Goal: Task Accomplishment & Management: Manage account settings

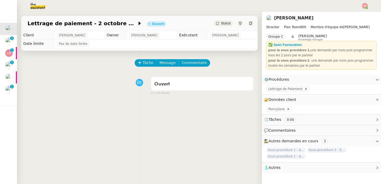
click at [91, 80] on div "Ouvert false il y a 6 heures" at bounding box center [139, 84] width 228 height 21
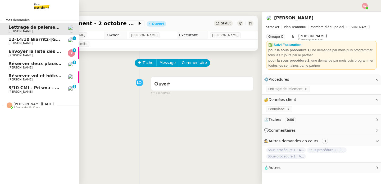
click at [15, 43] on span "[PERSON_NAME]" at bounding box center [20, 42] width 24 height 3
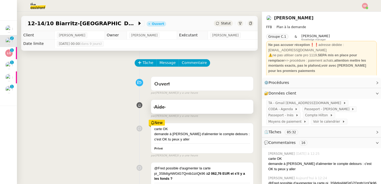
scroll to position [71, 0]
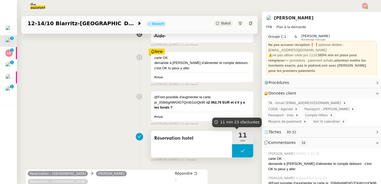
click at [232, 149] on button at bounding box center [242, 150] width 21 height 13
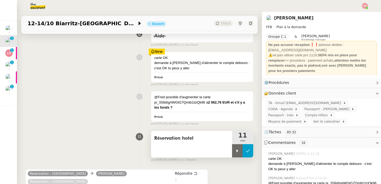
click at [237, 149] on icon at bounding box center [238, 150] width 2 height 3
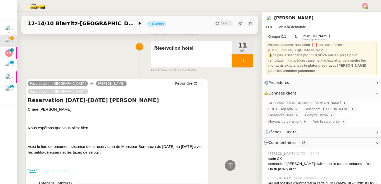
scroll to position [192, 0]
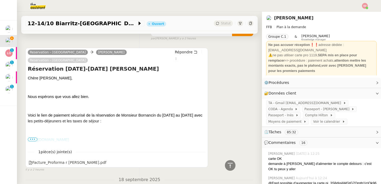
click at [69, 140] on link "[URL][DOMAIN_NAME]" at bounding box center [48, 139] width 41 height 4
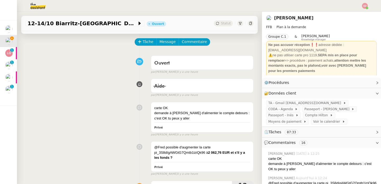
scroll to position [98, 0]
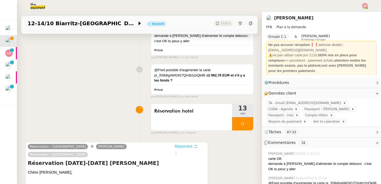
click at [181, 146] on span "Répondre" at bounding box center [184, 145] width 18 height 5
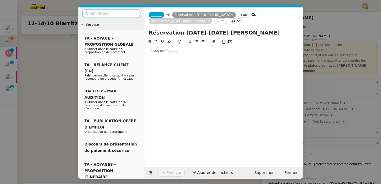
scroll to position [138, 0]
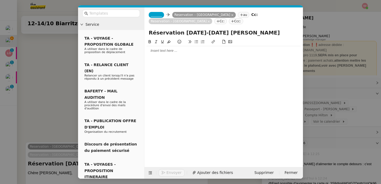
click at [161, 55] on div at bounding box center [224, 50] width 154 height 9
click at [160, 15] on span "_______" at bounding box center [156, 15] width 11 height 4
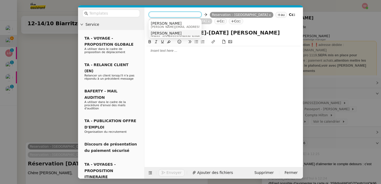
click at [162, 34] on span "[PERSON_NAME]" at bounding box center [176, 33] width 51 height 4
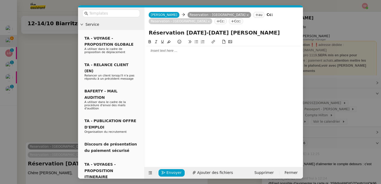
click at [169, 51] on div at bounding box center [224, 50] width 154 height 5
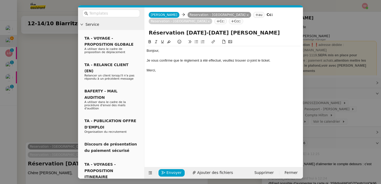
scroll to position [164, 0]
click at [213, 171] on span "Ajouter des fichiers" at bounding box center [215, 172] width 36 height 6
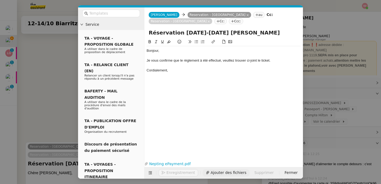
scroll to position [186, 0]
click at [172, 171] on span "Envoyer" at bounding box center [174, 172] width 15 height 6
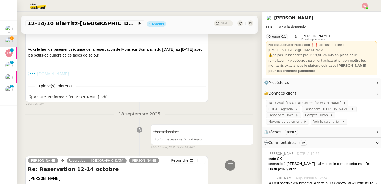
scroll to position [382, 0]
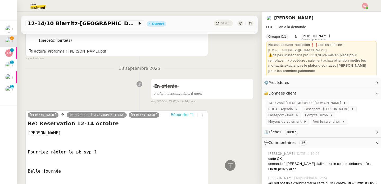
click at [178, 115] on span "Répondre" at bounding box center [180, 114] width 18 height 5
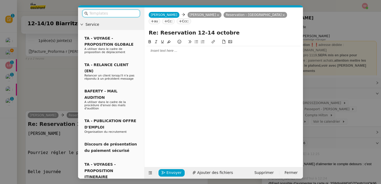
scroll to position [440, 0]
click at [283, 14] on icon at bounding box center [284, 15] width 3 height 3
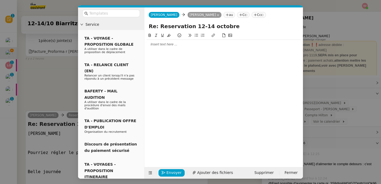
click at [180, 43] on div at bounding box center [224, 44] width 154 height 5
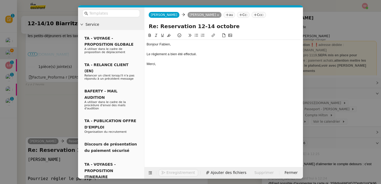
scroll to position [466, 0]
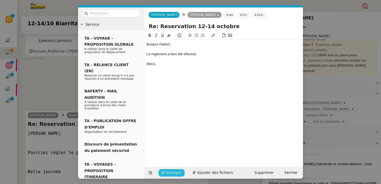
click at [159, 173] on button "Envoyer" at bounding box center [172, 172] width 26 height 7
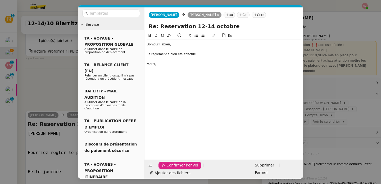
click at [159, 169] on button "Confirmer l'envoi" at bounding box center [180, 164] width 43 height 7
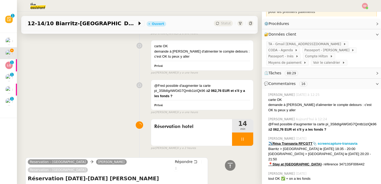
scroll to position [335, 0]
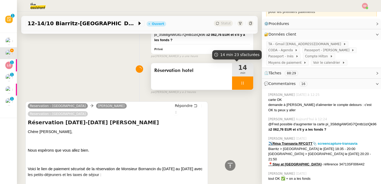
click at [244, 84] on div at bounding box center [242, 82] width 21 height 13
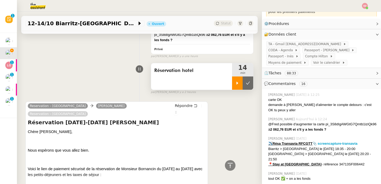
click at [244, 84] on button at bounding box center [248, 82] width 11 height 13
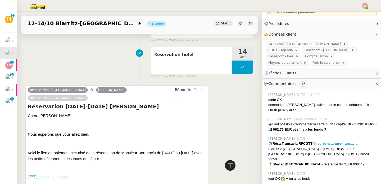
click at [227, 166] on icon at bounding box center [230, 165] width 6 height 6
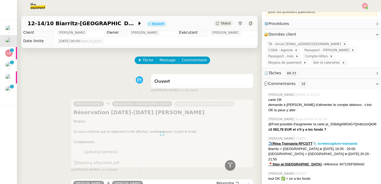
scroll to position [0, 0]
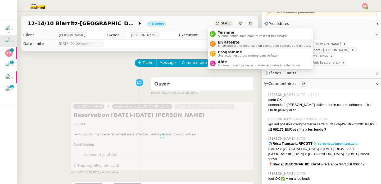
click at [217, 44] on div "En attente En attente d'une réponse d'un client, d'un contact ou d'un tiers." at bounding box center [263, 43] width 95 height 7
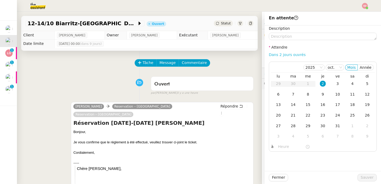
click at [289, 55] on link "Dans 2 jours ouvrés" at bounding box center [287, 54] width 37 height 4
type input "07:00"
click at [335, 93] on div "10" at bounding box center [338, 94] width 6 height 6
click at [368, 178] on span "Sauver" at bounding box center [367, 177] width 13 height 6
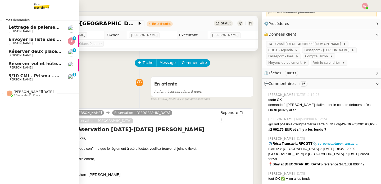
click at [13, 67] on span "[PERSON_NAME]" at bounding box center [20, 67] width 24 height 3
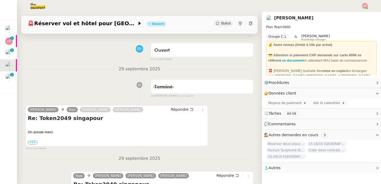
scroll to position [83, 0]
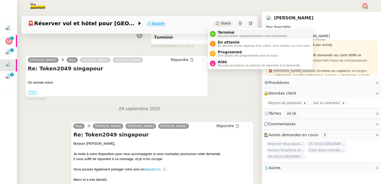
click at [215, 30] on div "Terminé Aucune action supplémentaire n'est nécessaire." at bounding box center [249, 33] width 78 height 7
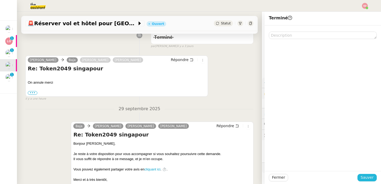
click at [366, 176] on span "Sauver" at bounding box center [367, 177] width 13 height 6
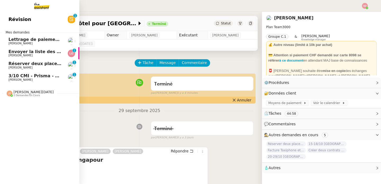
click at [11, 60] on link "Réserver deux places pour l'événement [PERSON_NAME] 0 1 2 3 4 5 6 7 8 9" at bounding box center [39, 65] width 79 height 12
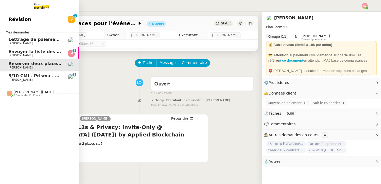
click at [26, 50] on span "Envoyer la liste des virements" at bounding box center [44, 51] width 72 height 5
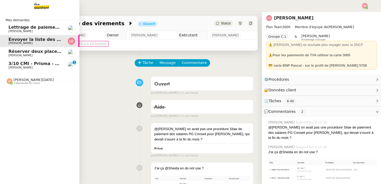
click at [18, 67] on span "[PERSON_NAME]" at bounding box center [20, 67] width 24 height 3
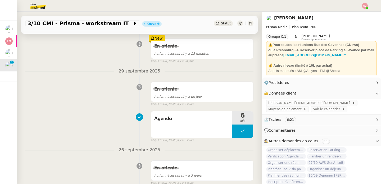
scroll to position [82, 0]
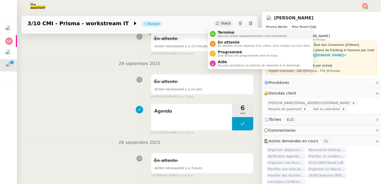
click at [220, 32] on span "Terminé" at bounding box center [253, 32] width 70 height 4
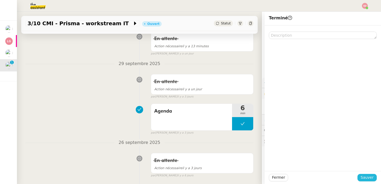
click at [358, 177] on button "Sauver" at bounding box center [367, 176] width 19 height 7
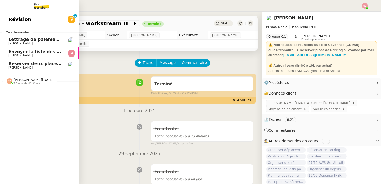
click at [19, 63] on span "Réserver deux places pour l'événement" at bounding box center [55, 63] width 95 height 5
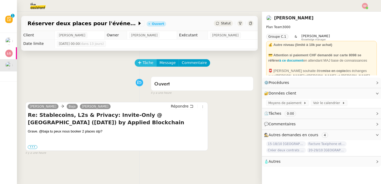
click at [137, 60] on button "Tâche" at bounding box center [146, 62] width 22 height 7
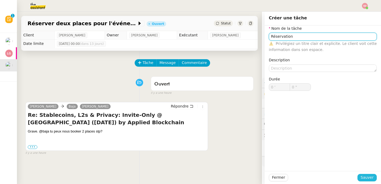
type input "Réservation"
click at [367, 178] on span "Sauver" at bounding box center [367, 177] width 13 height 6
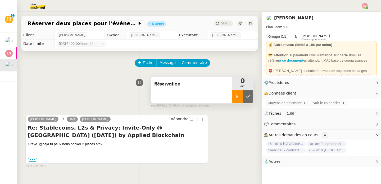
click at [232, 100] on div at bounding box center [237, 96] width 11 height 13
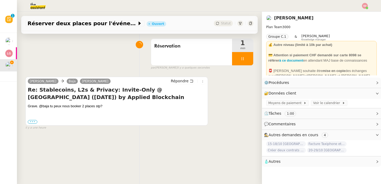
click at [30, 121] on label "•••" at bounding box center [33, 122] width 10 height 4
click at [0, 0] on input "•••" at bounding box center [0, 0] width 0 height 0
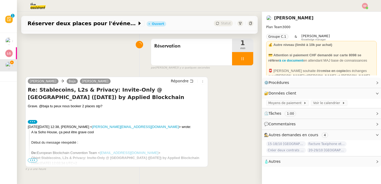
click at [35, 161] on span "•••" at bounding box center [33, 160] width 10 height 4
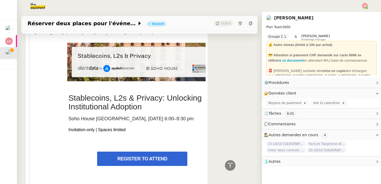
scroll to position [193, 0]
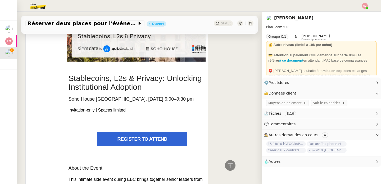
click at [154, 142] on link "REGISTER TO ATTEND" at bounding box center [142, 139] width 90 height 14
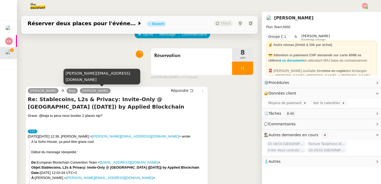
scroll to position [70, 0]
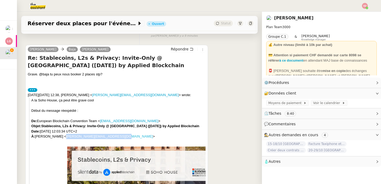
copy link "[PERSON_NAME][EMAIL_ADDRESS][DOMAIN_NAME]"
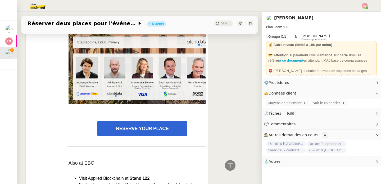
scroll to position [417, 0]
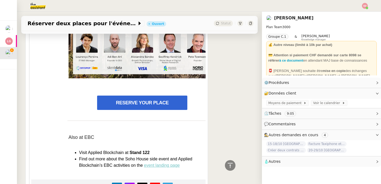
click at [124, 106] on link "RESERVE YOUR PLACE" at bounding box center [142, 102] width 90 height 14
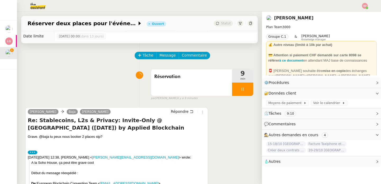
scroll to position [0, 0]
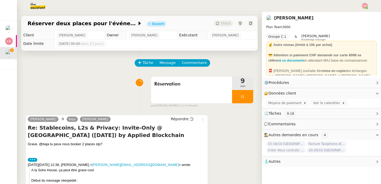
click at [81, 63] on div "Tâche Message Commentaire" at bounding box center [139, 65] width 228 height 13
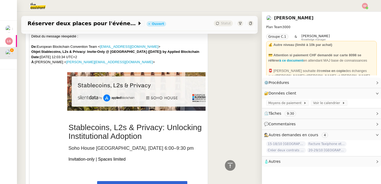
scroll to position [46, 0]
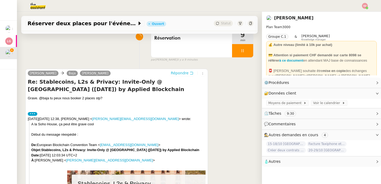
click at [173, 73] on span "Répondre" at bounding box center [180, 72] width 18 height 5
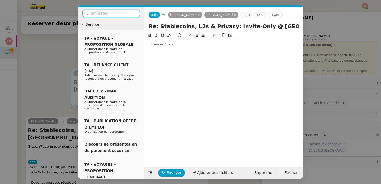
click at [182, 43] on div at bounding box center [224, 44] width 154 height 5
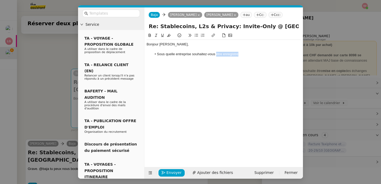
drag, startPoint x: 217, startPoint y: 54, endPoint x: 257, endPoint y: 54, distance: 40.0
click at [257, 54] on li "Sous quelle entreprise souhaitez-vous être enregistré" at bounding box center [226, 54] width 149 height 5
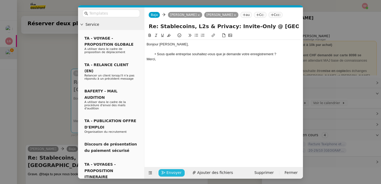
click at [175, 171] on span "Envoyer" at bounding box center [174, 172] width 15 height 6
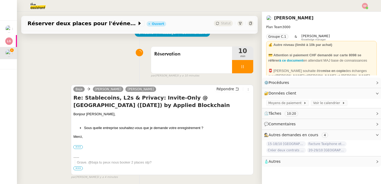
scroll to position [0, 0]
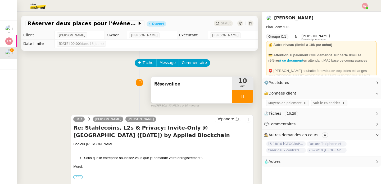
click at [239, 100] on div at bounding box center [242, 96] width 21 height 13
click at [243, 100] on button at bounding box center [248, 96] width 11 height 13
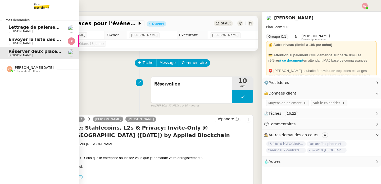
click at [55, 27] on span "Lettrage de paiement - 2 octobre 2025" at bounding box center [54, 27] width 93 height 5
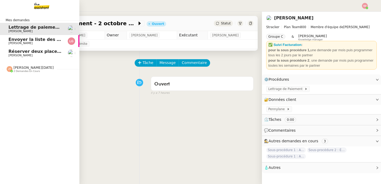
click at [54, 54] on span "[PERSON_NAME]" at bounding box center [34, 55] width 53 height 3
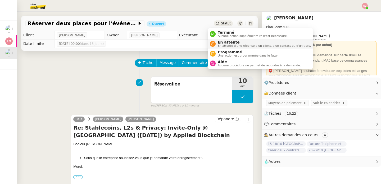
click at [214, 43] on icon at bounding box center [212, 43] width 3 height 3
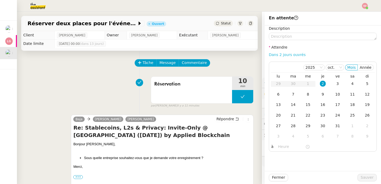
click at [288, 53] on link "Dans 2 jours ouvrés" at bounding box center [287, 54] width 37 height 4
click at [278, 147] on input "07:00" at bounding box center [291, 146] width 27 height 6
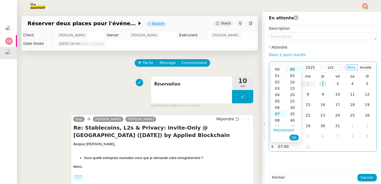
scroll to position [44, 0]
click at [280, 97] on div "11" at bounding box center [278, 94] width 15 height 6
type input "11:00"
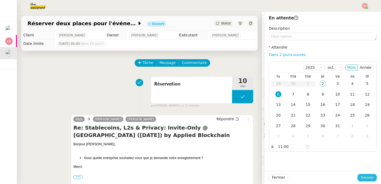
click at [358, 173] on button "Sauver" at bounding box center [367, 176] width 19 height 7
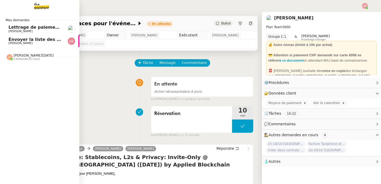
click at [16, 28] on span "Lettrage de paiement - 2 octobre 2025" at bounding box center [54, 27] width 93 height 5
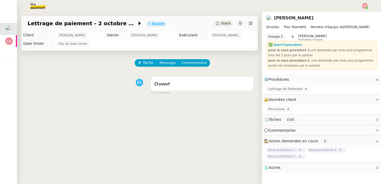
click at [23, 24] on div "Lettrage de paiement - [DATE] [PERSON_NAME]" at bounding box center [139, 23] width 237 height 15
copy div "Lettrage de paiement - 2 octobre 2025"
click at [146, 64] on span "Tâche" at bounding box center [148, 63] width 11 height 6
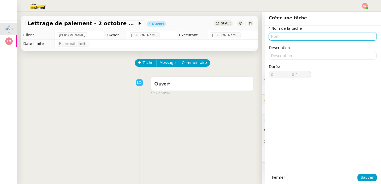
paste input "Lettrage de paiement - 2 octobre 2025"
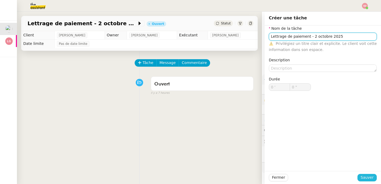
type input "Lettrage de paiement - 2 octobre 2025"
click at [361, 175] on span "Sauver" at bounding box center [367, 177] width 13 height 6
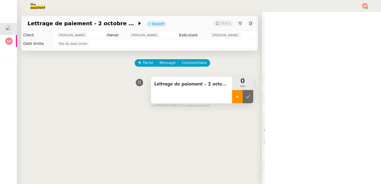
click at [232, 101] on div at bounding box center [237, 96] width 11 height 13
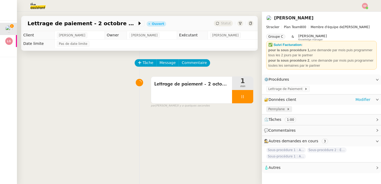
click at [288, 109] on icon at bounding box center [288, 109] width 1 height 2
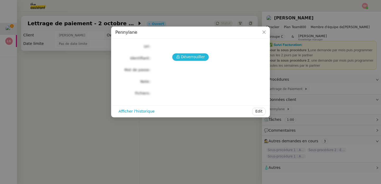
click at [195, 56] on span "Déverrouiller" at bounding box center [193, 57] width 24 height 6
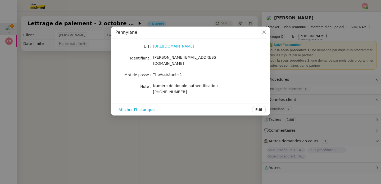
click at [175, 45] on link "[URL][DOMAIN_NAME]" at bounding box center [173, 46] width 41 height 4
click at [174, 72] on span "TheAssistant=1" at bounding box center [167, 74] width 29 height 4
copy span "TheAssistant=1"
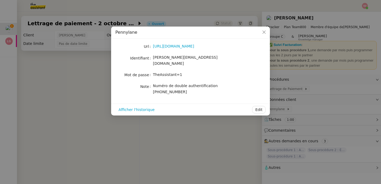
click at [66, 68] on nz-modal-container "Pennylane Url [URL][DOMAIN_NAME] Identifiant [PERSON_NAME][EMAIL_ADDRESS][DOMAI…" at bounding box center [190, 92] width 381 height 184
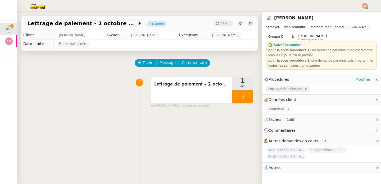
click at [282, 90] on span "Lettrage de Paiement" at bounding box center [287, 88] width 36 height 5
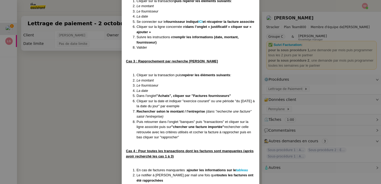
scroll to position [788, 0]
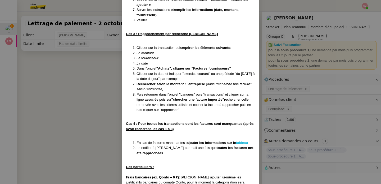
click at [240, 144] on strong "tableau" at bounding box center [242, 142] width 12 height 4
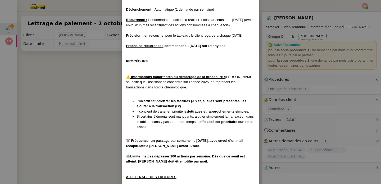
scroll to position [158, 0]
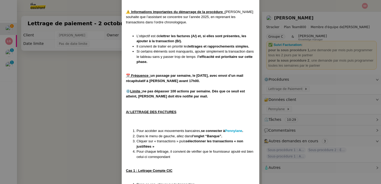
click at [103, 101] on nz-modal-container "Créée le [DATE] MAJ le [DATE] Contexte : Il s’agit ici d’effectuer les rapproch…" at bounding box center [190, 92] width 381 height 184
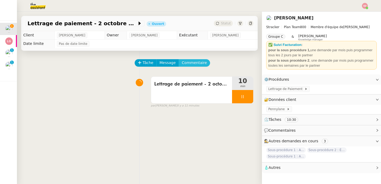
click at [198, 65] on span "Commentaire" at bounding box center [194, 63] width 25 height 6
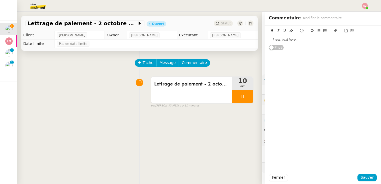
click at [303, 42] on div at bounding box center [323, 39] width 108 height 9
click at [363, 176] on span "Sauver" at bounding box center [367, 177] width 13 height 6
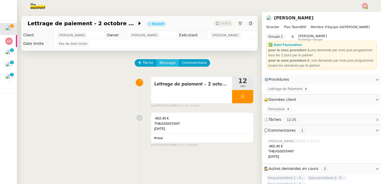
click at [166, 65] on span "Message" at bounding box center [168, 63] width 16 height 6
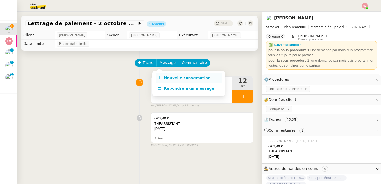
click at [164, 75] on link "Nouvelle conversation" at bounding box center [189, 78] width 66 height 11
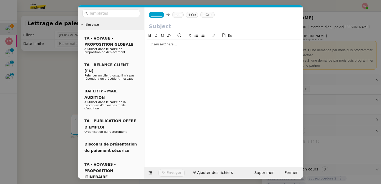
click at [71, 78] on nz-modal-container "Service TA - VOYAGE - PROPOSITION GLOBALE A utiliser dans le cadre de propositi…" at bounding box center [190, 92] width 381 height 184
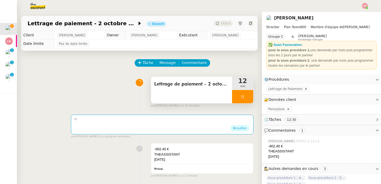
click at [242, 98] on div at bounding box center [242, 96] width 21 height 13
click at [246, 98] on icon at bounding box center [248, 96] width 4 height 4
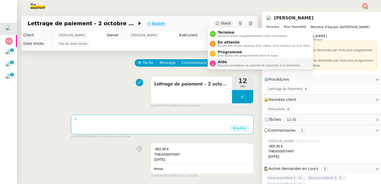
click at [212, 62] on icon at bounding box center [212, 63] width 3 height 3
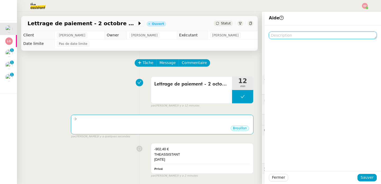
click at [293, 33] on textarea at bounding box center [323, 35] width 108 height 7
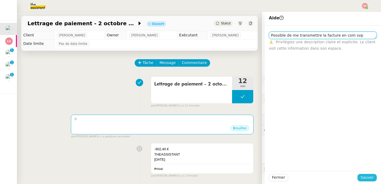
type textarea "Possible de me transmettre la facture en com svp"
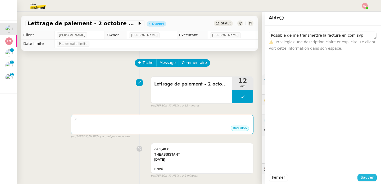
click at [358, 176] on button "Sauver" at bounding box center [367, 176] width 19 height 7
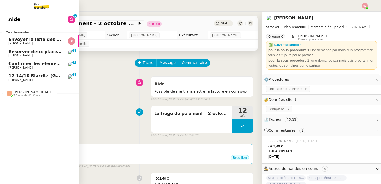
click at [31, 73] on span "12-14/10 Biarritz-[GEOGRAPHIC_DATA]" at bounding box center [54, 75] width 92 height 5
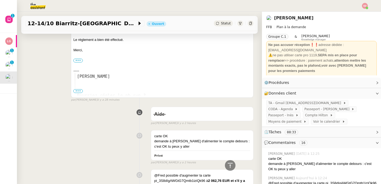
scroll to position [457, 0]
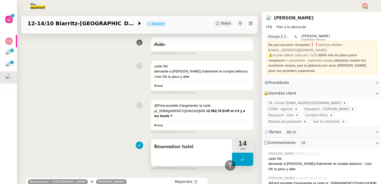
click at [233, 155] on button at bounding box center [242, 158] width 21 height 13
click at [232, 155] on div at bounding box center [237, 158] width 11 height 13
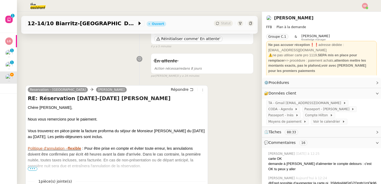
scroll to position [94, 0]
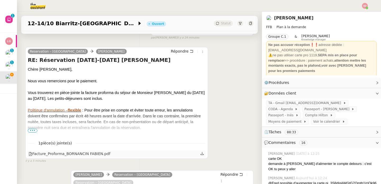
click at [89, 154] on div "Facture_Proforma_BORNANCIN FABIEN.pdf" at bounding box center [70, 153] width 82 height 6
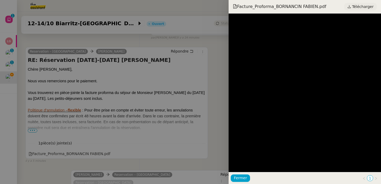
click at [361, 5] on span "Télécharger" at bounding box center [362, 6] width 21 height 7
click at [73, 74] on div at bounding box center [190, 92] width 381 height 184
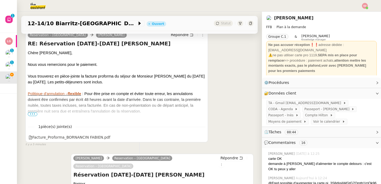
scroll to position [119, 0]
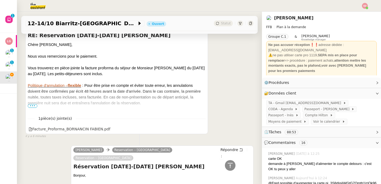
click at [35, 104] on span "•••" at bounding box center [33, 106] width 10 height 4
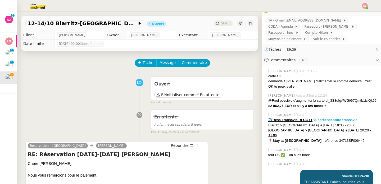
scroll to position [107, 0]
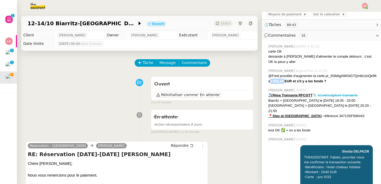
drag, startPoint x: 320, startPoint y: 74, endPoint x: 333, endPoint y: 75, distance: 13.6
click at [327, 79] on strong "2 062,76 EUR et s'il y a les fonds ?" at bounding box center [298, 81] width 56 height 4
copy strong "2 062,76"
click at [83, 91] on div "Ouvert Réinitialiser comme ' En attente' false il y a 7 minutes" at bounding box center [139, 89] width 228 height 31
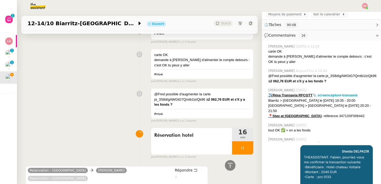
scroll to position [972, 0]
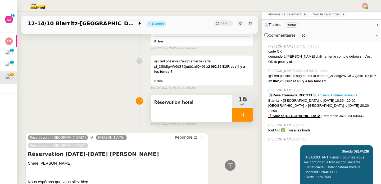
click at [241, 117] on icon at bounding box center [243, 115] width 4 height 4
click at [243, 119] on button at bounding box center [248, 114] width 11 height 13
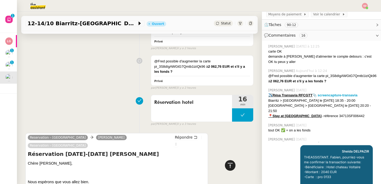
click at [227, 165] on icon at bounding box center [230, 165] width 6 height 6
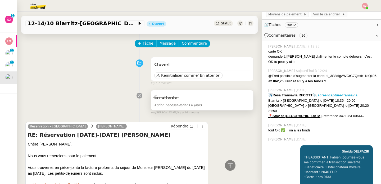
scroll to position [0, 0]
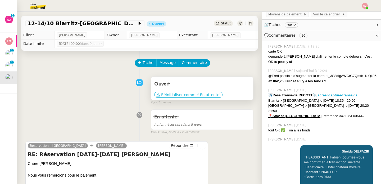
click at [189, 94] on span "Réinitialiser comme" at bounding box center [179, 94] width 37 height 5
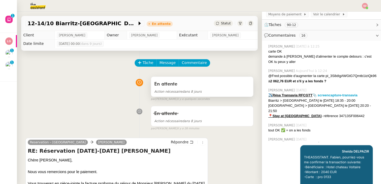
click at [196, 87] on div "En attente" at bounding box center [202, 84] width 96 height 8
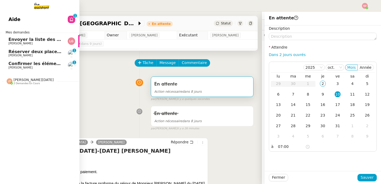
click at [7, 67] on link "Confirmer les éléments de TVA [PERSON_NAME] 0 1 2 3 4 5 6 7 8 9" at bounding box center [39, 65] width 79 height 12
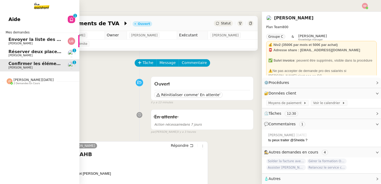
click at [18, 53] on span "Réserver deux places pour l'événement" at bounding box center [55, 51] width 95 height 5
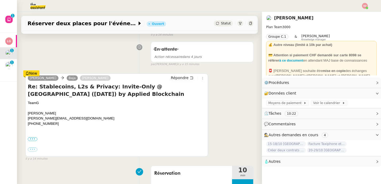
scroll to position [76, 0]
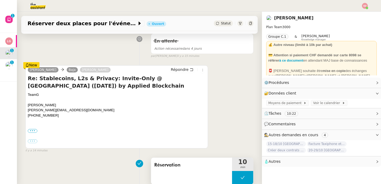
click at [241, 178] on icon at bounding box center [243, 177] width 4 height 4
click at [235, 177] on icon at bounding box center [237, 177] width 4 height 4
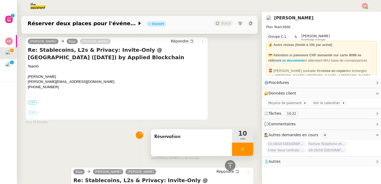
scroll to position [1, 0]
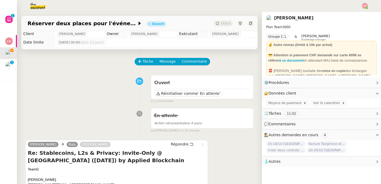
click at [77, 65] on div "Tâche Message Commentaire" at bounding box center [139, 64] width 228 height 13
click at [89, 102] on div "Ouvert Réinitialiser comme ' En attente' false il y a 14 minutes" at bounding box center [139, 88] width 228 height 31
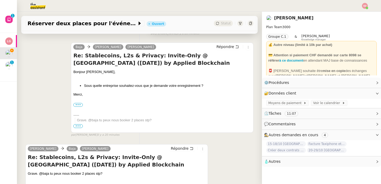
scroll to position [270, 0]
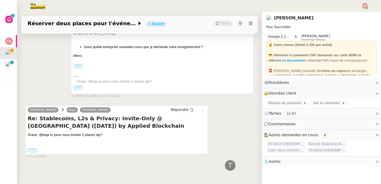
click at [31, 148] on label "•••" at bounding box center [33, 150] width 10 height 4
click at [0, 0] on input "•••" at bounding box center [0, 0] width 0 height 0
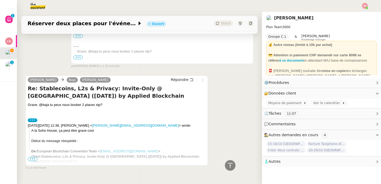
scroll to position [311, 0]
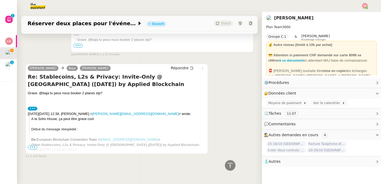
click at [34, 145] on span "•••" at bounding box center [33, 147] width 10 height 4
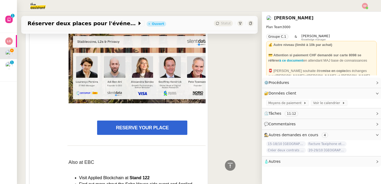
scroll to position [656, 0]
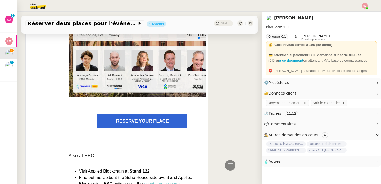
click at [133, 123] on link "RESERVE YOUR PLACE" at bounding box center [142, 121] width 90 height 14
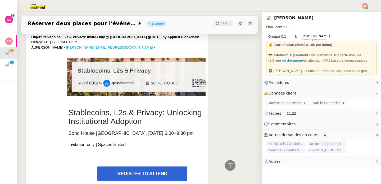
scroll to position [316, 0]
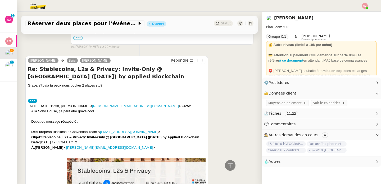
drag, startPoint x: 26, startPoint y: 59, endPoint x: 59, endPoint y: 61, distance: 33.4
copy link "[PERSON_NAME]"
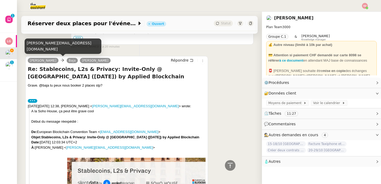
click at [49, 49] on div "[PERSON_NAME][EMAIL_ADDRESS][DOMAIN_NAME]" at bounding box center [63, 46] width 77 height 16
copy div "[PERSON_NAME][EMAIL_ADDRESS][DOMAIN_NAME]"
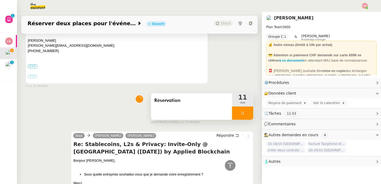
scroll to position [0, 0]
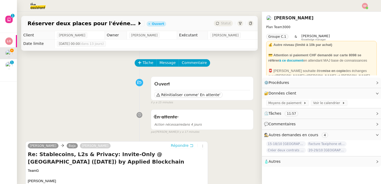
click at [178, 144] on span "Répondre" at bounding box center [180, 144] width 18 height 5
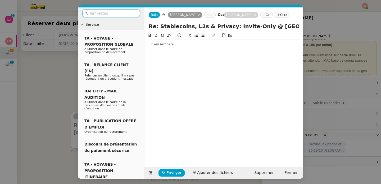
click at [162, 46] on div at bounding box center [224, 44] width 154 height 5
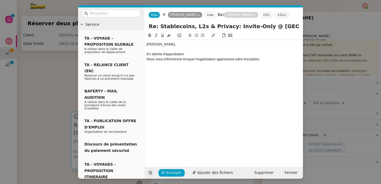
click at [150, 175] on button at bounding box center [150, 172] width 7 height 7
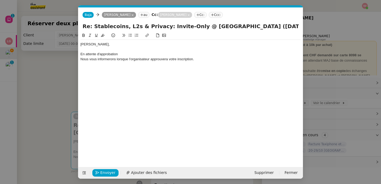
click at [81, 54] on div "En attente d'approbation" at bounding box center [191, 54] width 221 height 5
click at [180, 53] on div "Votre demande d'enregistrement est en attente d'approbation" at bounding box center [191, 54] width 221 height 5
click at [82, 53] on div "Votre demande d'enregistrement est en attente d'approbation, l'or" at bounding box center [191, 54] width 221 height 5
click at [132, 54] on div "Vos demandes d'enregistrement est en attente d'approbation, l'or" at bounding box center [191, 54] width 221 height 5
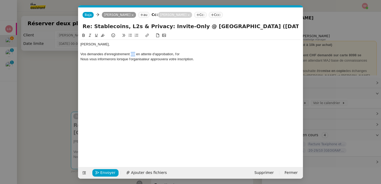
click at [132, 54] on div "Vos demandes d'enregistrement est en attente d'approbation, l'or" at bounding box center [191, 54] width 221 height 5
click at [191, 52] on div "Vos demandes d'enregistrement sont en attente d'approbation, l'or" at bounding box center [191, 54] width 221 height 5
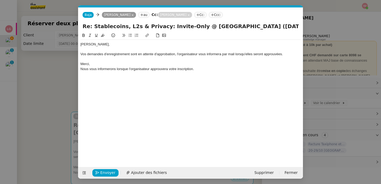
click at [94, 70] on div "Nous vous informerons lorsque l'organisateur approuvera votre inscription." at bounding box center [191, 68] width 221 height 5
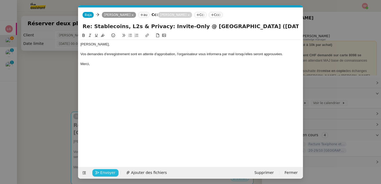
click at [106, 171] on span "Envoyer" at bounding box center [107, 172] width 15 height 6
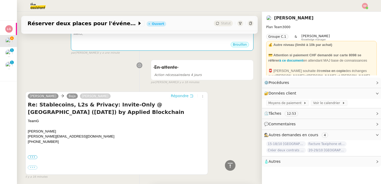
scroll to position [133, 0]
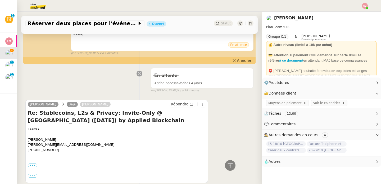
drag, startPoint x: 104, startPoint y: 97, endPoint x: 128, endPoint y: 99, distance: 24.4
click at [128, 99] on div "[PERSON_NAME] Baja [PERSON_NAME] Répondre Re: Stablecoins, L2s & Privacy: Invit…" at bounding box center [139, 141] width 228 height 92
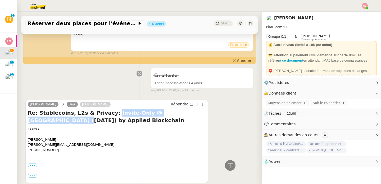
drag, startPoint x: 104, startPoint y: 113, endPoint x: 189, endPoint y: 115, distance: 84.8
click at [189, 115] on h4 "Re: Stablecoins, L2s & Privacy: Invite-Only @ [GEOGRAPHIC_DATA] ([DATE]) by App…" at bounding box center [117, 116] width 178 height 15
copy h4 "Invite-Only @ [GEOGRAPHIC_DATA] ([DATE])"
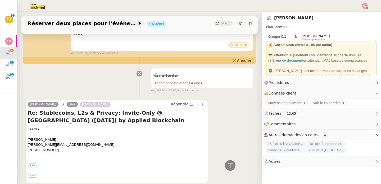
click at [111, 25] on span "Réserver deux places pour l'événement" at bounding box center [83, 23] width 110 height 5
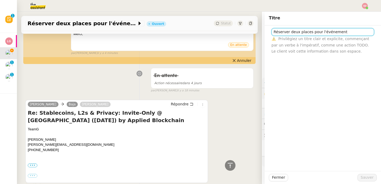
click at [302, 36] on div "⚠️ Privilégiez un titre clair et explicite, commençant par un verbe à l'impérat…" at bounding box center [323, 45] width 103 height 19
click at [303, 30] on input "Réserver deux places pour l'événement" at bounding box center [323, 32] width 103 height 8
paste input "Invite-Only @ [GEOGRAPHIC_DATA] ([DATE])"
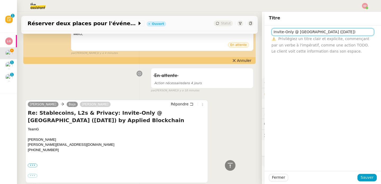
drag, startPoint x: 330, startPoint y: 32, endPoint x: 316, endPoint y: 33, distance: 13.5
click at [316, 33] on input "Invite-Only @ [GEOGRAPHIC_DATA] ([DATE])" at bounding box center [323, 32] width 103 height 8
click at [272, 33] on input "Invite-Only @ [GEOGRAPHIC_DATA]" at bounding box center [323, 32] width 103 height 8
drag, startPoint x: 295, startPoint y: 32, endPoint x: 303, endPoint y: 32, distance: 8.7
click at [303, 32] on input "[DATE] - Invite-Only @ [GEOGRAPHIC_DATA]" at bounding box center [323, 32] width 103 height 8
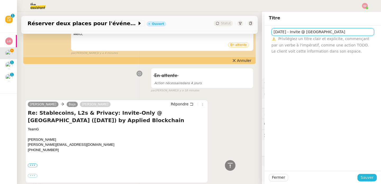
type input "[DATE] - Invite @ [GEOGRAPHIC_DATA]"
click at [373, 176] on button "Sauver" at bounding box center [367, 176] width 19 height 7
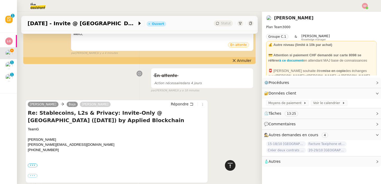
click at [227, 167] on icon at bounding box center [230, 165] width 6 height 6
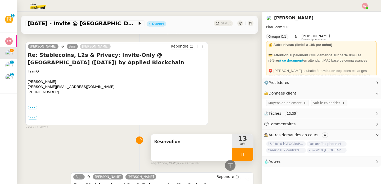
scroll to position [191, 0]
click at [242, 154] on div at bounding box center [242, 153] width 21 height 13
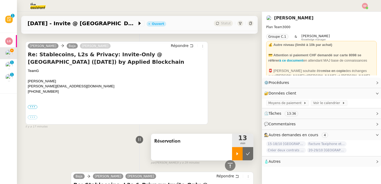
click at [246, 154] on icon at bounding box center [248, 153] width 4 height 4
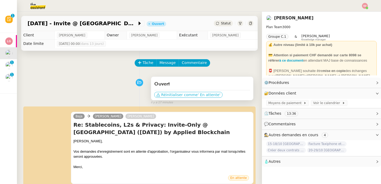
click at [206, 97] on span "' En attente'" at bounding box center [209, 94] width 23 height 5
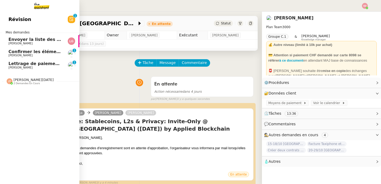
click at [8, 63] on link "Lettrage de paiement - [DATE] [PERSON_NAME] 0 1 2 3 4 5 6 7 8 9" at bounding box center [39, 65] width 79 height 12
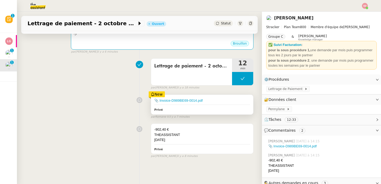
scroll to position [104, 0]
click at [232, 74] on button at bounding box center [242, 78] width 21 height 13
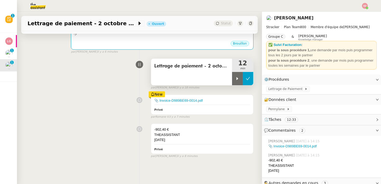
click at [235, 76] on icon at bounding box center [237, 78] width 4 height 4
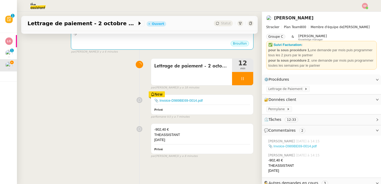
click at [283, 146] on link "📎 Invoice-D989BE69-0014.pdf" at bounding box center [293, 146] width 48 height 4
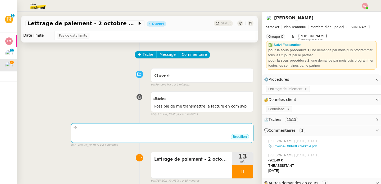
scroll to position [0, 0]
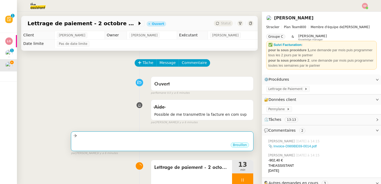
click at [157, 138] on div at bounding box center [162, 135] width 178 height 6
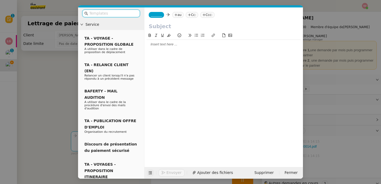
click at [151, 170] on button at bounding box center [150, 172] width 7 height 7
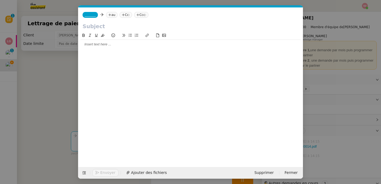
click at [93, 15] on span "_______" at bounding box center [90, 15] width 11 height 4
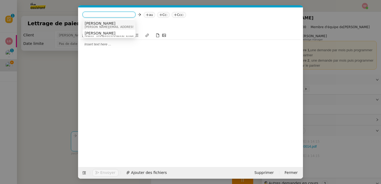
click at [94, 24] on span "[PERSON_NAME]" at bounding box center [122, 23] width 75 height 4
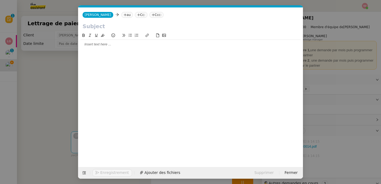
click at [122, 16] on nz-tag "au" at bounding box center [127, 15] width 11 height 6
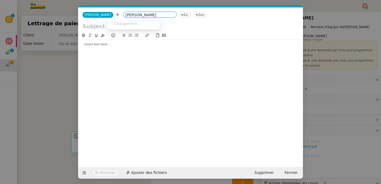
type input "[PERSON_NAME]"
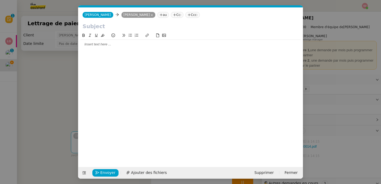
click at [105, 43] on div at bounding box center [191, 44] width 221 height 5
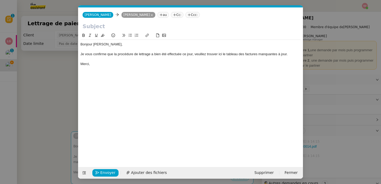
click at [220, 53] on div "Je vous confirme que la procédure de lettrage a bien été effectuée ce jour, veu…" at bounding box center [191, 54] width 221 height 5
click at [145, 35] on button at bounding box center [147, 35] width 6 height 6
paste input "[URL][DOMAIN_NAME]"
type input "[URL][DOMAIN_NAME]"
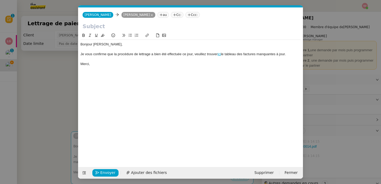
click at [124, 68] on div "Bonjour [PERSON_NAME], Je vous confirme que la procédure de lettrage a bien été…" at bounding box center [191, 54] width 221 height 29
click at [41, 74] on nz-modal-container "Service TA - VOYAGE - PROPOSITION GLOBALE A utiliser dans le cadre de propositi…" at bounding box center [190, 92] width 381 height 184
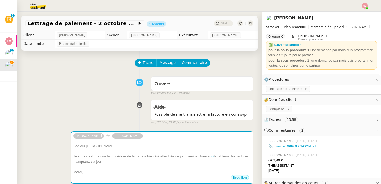
click at [23, 25] on div "Lettrage de paiement - [DATE] [PERSON_NAME]" at bounding box center [139, 23] width 237 height 15
copy div "Lettrage de paiement - 2 octobre 2025"
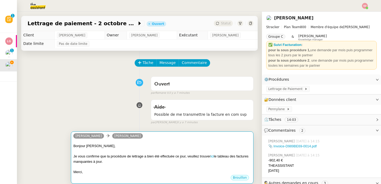
click at [145, 137] on div "[PERSON_NAME]" at bounding box center [162, 136] width 178 height 8
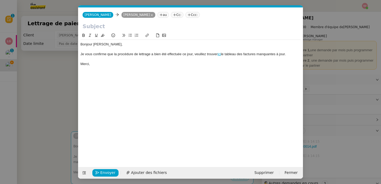
scroll to position [0, 11]
click at [107, 29] on input "text" at bounding box center [191, 26] width 216 height 8
paste input "Lettrage de paiement - 2 octobre 2025"
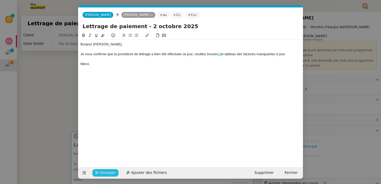
type input "Lettrage de paiement - 2 octobre 2025"
click at [103, 173] on span "Envoyer" at bounding box center [107, 172] width 15 height 6
click at [103, 173] on span "Confirmer l'envoi" at bounding box center [116, 172] width 32 height 6
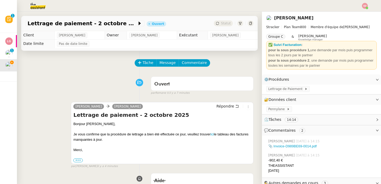
click at [214, 134] on div "Je vous confirme que la procédure de lettrage a bien été effectuée ce jour, veu…" at bounding box center [162, 136] width 178 height 10
click at [213, 135] on link "ici" at bounding box center [212, 134] width 3 height 4
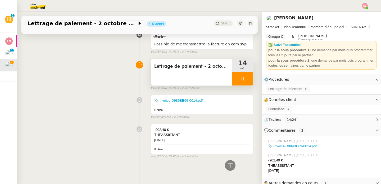
click at [240, 76] on div at bounding box center [242, 78] width 21 height 13
click at [246, 77] on icon at bounding box center [248, 78] width 4 height 3
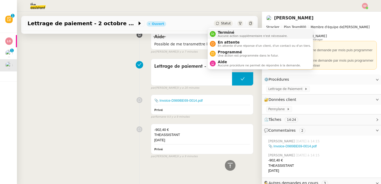
click at [216, 35] on div "Terminé Aucune action supplémentaire n'est nécessaire." at bounding box center [252, 33] width 72 height 7
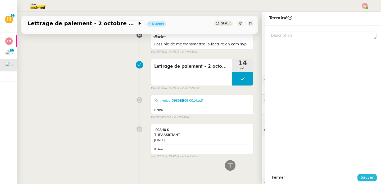
click at [368, 179] on span "Sauver" at bounding box center [367, 177] width 13 height 6
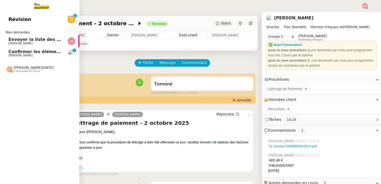
click at [16, 51] on span "Confirmer les éléments de TVA" at bounding box center [45, 51] width 74 height 5
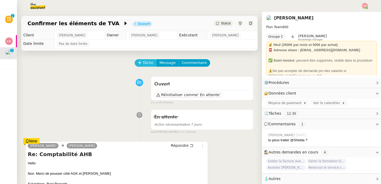
click at [139, 60] on button "Tâche" at bounding box center [146, 62] width 22 height 7
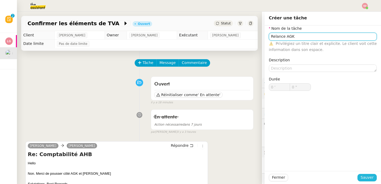
type input "Relance AGK"
click at [366, 178] on span "Sauver" at bounding box center [367, 177] width 13 height 6
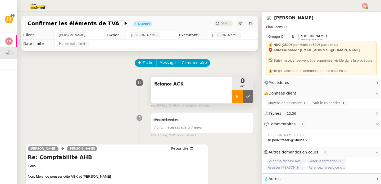
click at [232, 94] on div at bounding box center [237, 96] width 11 height 13
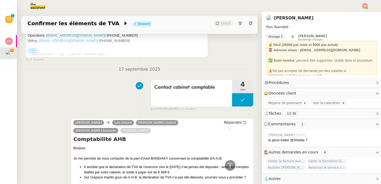
scroll to position [787, 0]
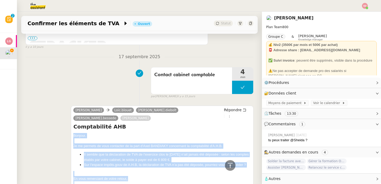
drag, startPoint x: 72, startPoint y: 119, endPoint x: 167, endPoint y: 172, distance: 108.6
click at [167, 172] on div "Bonjour, Je me permets de vous contacter de la part d'[PERSON_NAME] concernant …" at bounding box center [162, 165] width 178 height 64
copy div "Bonjour, Je me permets de vous contacter de la part d'[PERSON_NAME] concernant …"
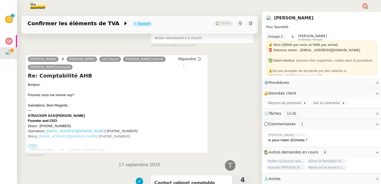
scroll to position [626, 0]
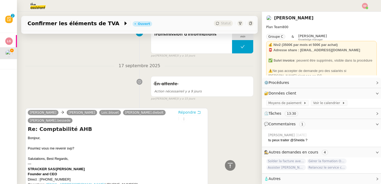
click at [182, 111] on span "Répondre" at bounding box center [187, 111] width 18 height 5
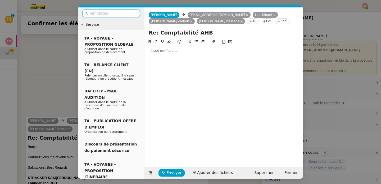
scroll to position [667, 0]
click at [158, 35] on input "Re: Comptabilité AHB" at bounding box center [224, 33] width 150 height 8
type input "Re: URGENT Comptabilité AHB"
click at [163, 53] on div at bounding box center [224, 50] width 154 height 9
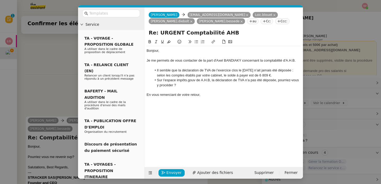
scroll to position [731, 0]
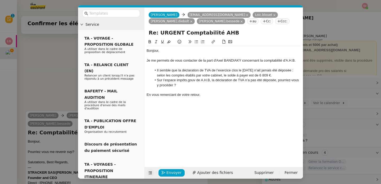
click at [151, 171] on icon at bounding box center [151, 173] width 4 height 4
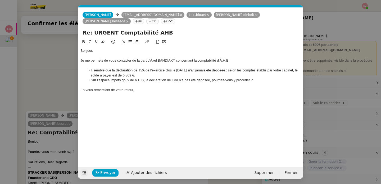
click at [108, 58] on div "Je me permets de vous contacter de la part d'Axel BANDIAKY concernant la compta…" at bounding box center [191, 60] width 221 height 5
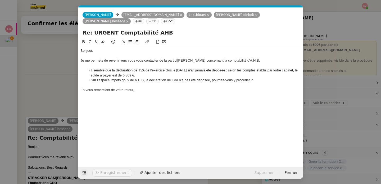
scroll to position [736, 0]
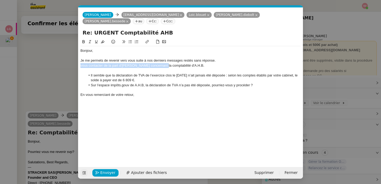
drag, startPoint x: 81, startPoint y: 59, endPoint x: 166, endPoint y: 60, distance: 85.3
click at [166, 63] on div "vous contacter de la part d'[PERSON_NAME] concernant la comptabilité d'A.H.B." at bounding box center [191, 65] width 221 height 5
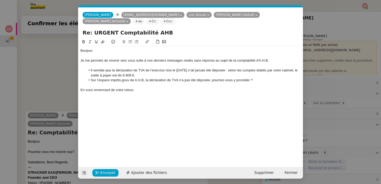
click at [175, 63] on div at bounding box center [191, 65] width 221 height 5
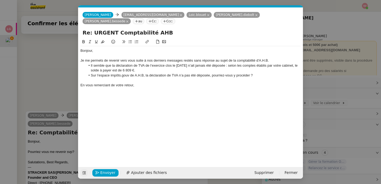
scroll to position [731, 0]
click at [113, 29] on input "Re: URGENT Comptabilité AHB" at bounding box center [191, 33] width 216 height 8
type input "Re: URGENT - Comptabilité AHB"
click at [160, 87] on div at bounding box center [191, 89] width 221 height 5
click at [145, 58] on div "Je me permets de revenir vers vous suite à nos derniers messages restés sans ré…" at bounding box center [191, 60] width 221 height 5
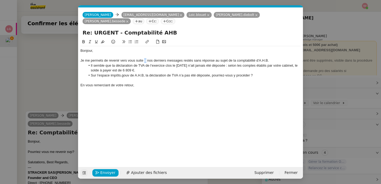
click at [145, 58] on div "Je me permets de revenir vers vous suite à nos derniers messages restés sans ré…" at bounding box center [191, 60] width 221 height 5
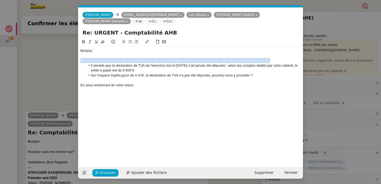
click at [145, 58] on div "Je me permets de revenir vers vous suite à nos derniers messages restés sans ré…" at bounding box center [191, 60] width 221 height 5
click at [81, 39] on button at bounding box center [84, 42] width 6 height 6
click at [157, 87] on div at bounding box center [191, 89] width 221 height 5
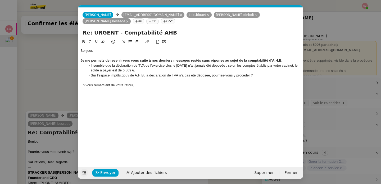
click at [118, 83] on div "En vous remerciant de votre retour," at bounding box center [191, 85] width 221 height 5
click at [102, 171] on span "Envoyer" at bounding box center [107, 172] width 15 height 6
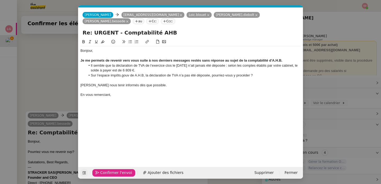
click at [102, 171] on span "Confirmer l'envoi" at bounding box center [116, 172] width 32 height 6
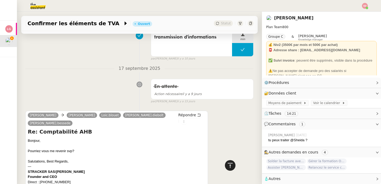
click at [225, 164] on div at bounding box center [230, 165] width 11 height 11
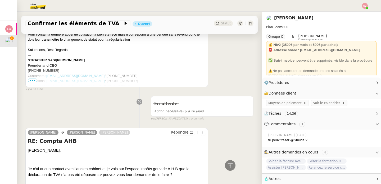
scroll to position [1668, 0]
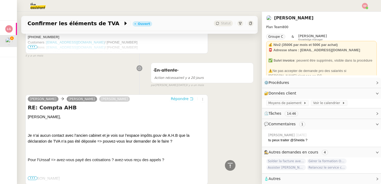
click at [172, 96] on span "Répondre" at bounding box center [180, 98] width 18 height 5
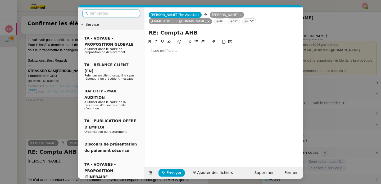
scroll to position [1712, 0]
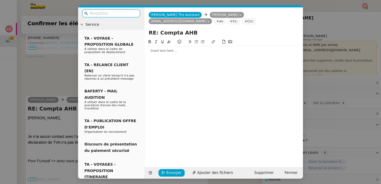
click at [180, 50] on div at bounding box center [224, 50] width 154 height 5
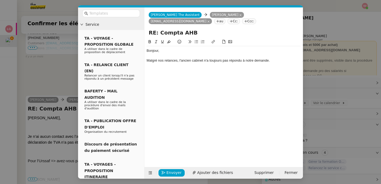
click at [59, 127] on nz-modal-container "Service TA - VOYAGE - PROPOSITION GLOBALE A utiliser dans le cadre de propositi…" at bounding box center [190, 92] width 381 height 184
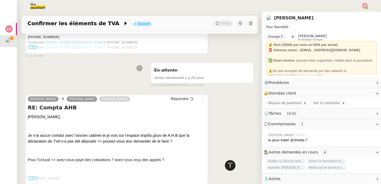
click at [225, 162] on div at bounding box center [230, 165] width 11 height 11
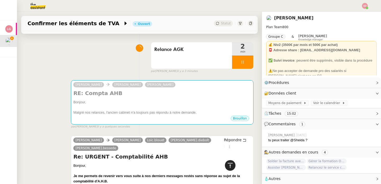
scroll to position [0, 0]
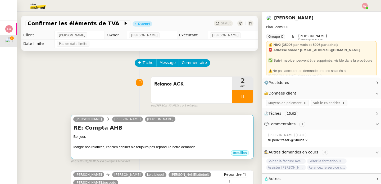
click at [143, 133] on div "RE: Compta AHB [PERSON_NAME], Malgré nos relances, l'ancien cabinet n'a toujour…" at bounding box center [162, 137] width 178 height 26
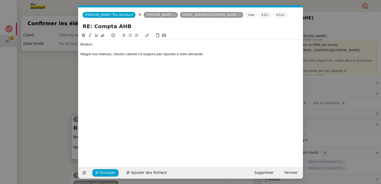
scroll to position [0, 11]
click at [226, 53] on div "Malgré nos relances, l'ancien cabinet n'a toujours pas répondu à notre demande." at bounding box center [191, 54] width 221 height 5
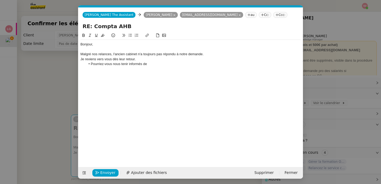
click at [53, 102] on nz-modal-container "Service TA - VOYAGE - PROPOSITION GLOBALE A utiliser dans le cadre de propositi…" at bounding box center [190, 92] width 381 height 184
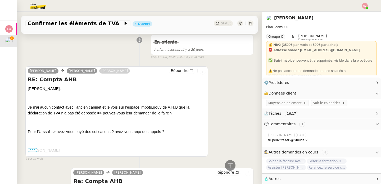
scroll to position [1778, 0]
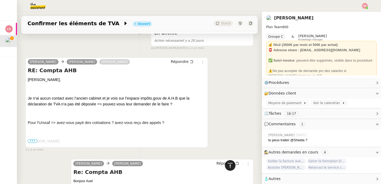
click at [227, 164] on icon at bounding box center [230, 165] width 6 height 6
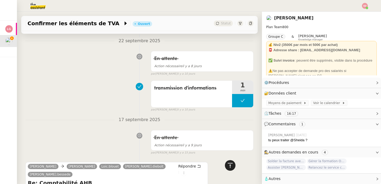
scroll to position [0, 0]
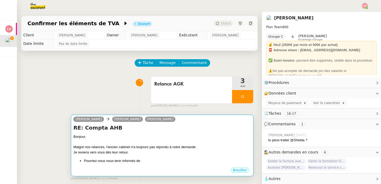
click at [190, 151] on div "Je reviens vers vous dès leur retour." at bounding box center [162, 151] width 178 height 5
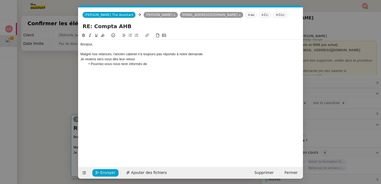
scroll to position [0, 11]
click at [157, 63] on li "Pourriez-vous nous tenir informés de" at bounding box center [194, 63] width 216 height 5
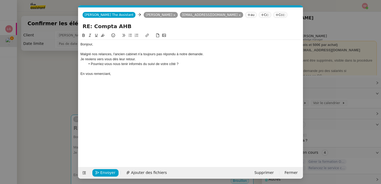
click at [61, 106] on nz-modal-container "Service TA - VOYAGE - PROPOSITION GLOBALE A utiliser dans le cadre de propositi…" at bounding box center [190, 92] width 381 height 184
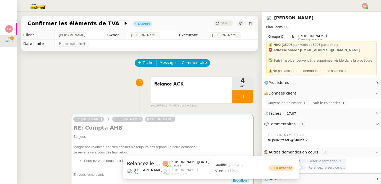
click at [327, 168] on span "Relancez le service comptabilité" at bounding box center [327, 166] width 40 height 5
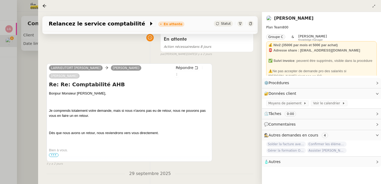
scroll to position [31, 0]
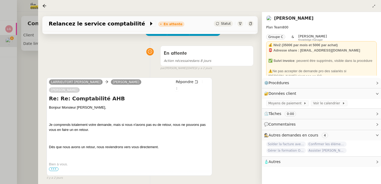
click at [32, 110] on div at bounding box center [190, 92] width 381 height 184
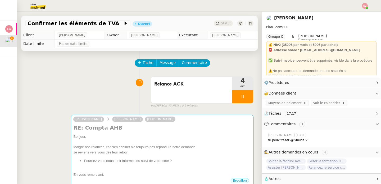
click at [245, 100] on div at bounding box center [242, 96] width 21 height 13
click at [235, 97] on icon at bounding box center [237, 96] width 4 height 4
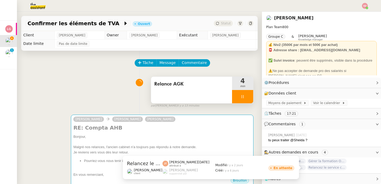
click at [320, 166] on span "Relancez le service comptabilité" at bounding box center [327, 166] width 40 height 5
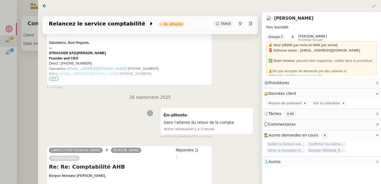
scroll to position [537, 0]
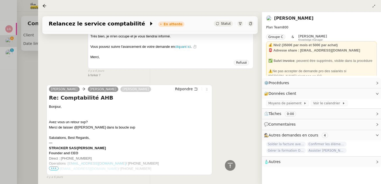
click at [30, 107] on div at bounding box center [190, 92] width 381 height 184
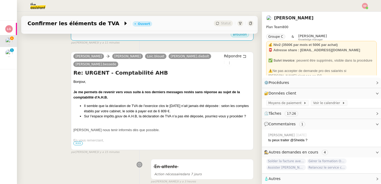
scroll to position [147, 0]
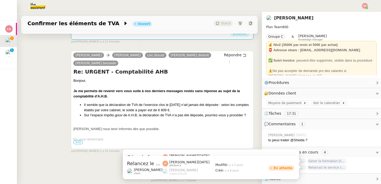
click at [310, 167] on span "Relancez le service comptabilité" at bounding box center [327, 166] width 40 height 5
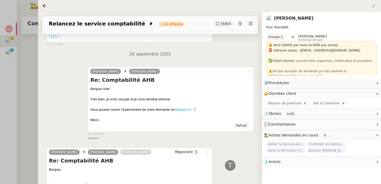
scroll to position [537, 0]
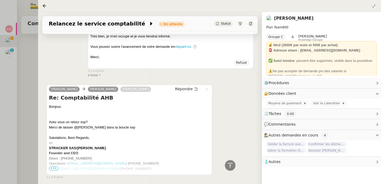
click at [55, 166] on div "Billing : [EMAIL_ADDRESS][DOMAIN_NAME] / [PHONE_NUMBER]" at bounding box center [129, 168] width 161 height 5
click at [54, 166] on span "•••" at bounding box center [54, 168] width 10 height 4
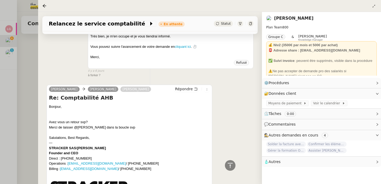
scroll to position [589, 0]
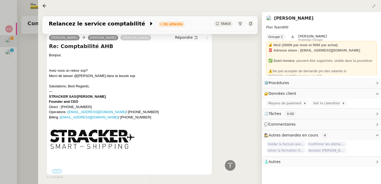
click at [55, 169] on label "•••" at bounding box center [57, 171] width 10 height 4
click at [0, 0] on input "•••" at bounding box center [0, 0] width 0 height 0
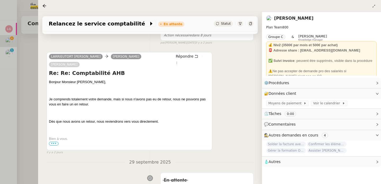
scroll to position [0, 0]
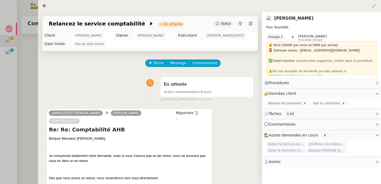
click at [33, 103] on div at bounding box center [190, 92] width 381 height 184
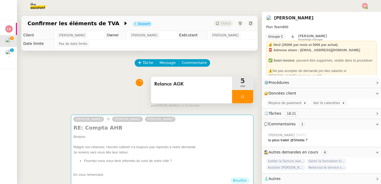
click at [249, 22] on icon at bounding box center [250, 23] width 3 height 3
click at [320, 169] on span "Relancez le service comptabilité" at bounding box center [327, 166] width 40 height 5
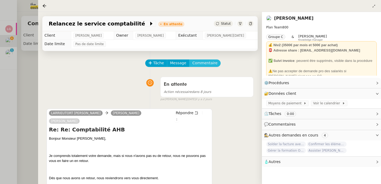
click at [212, 60] on button "Commentaire" at bounding box center [205, 62] width 32 height 7
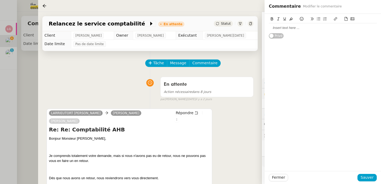
click at [303, 33] on div "Privé" at bounding box center [323, 26] width 108 height 25
click at [300, 30] on div at bounding box center [323, 27] width 108 height 5
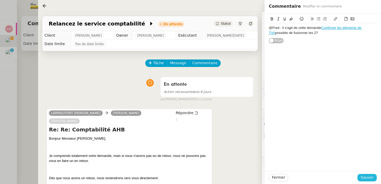
click at [365, 177] on span "Sauver" at bounding box center [367, 177] width 13 height 6
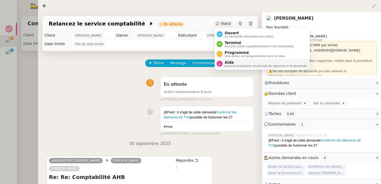
click at [222, 62] on nz-avatar at bounding box center [220, 64] width 6 height 6
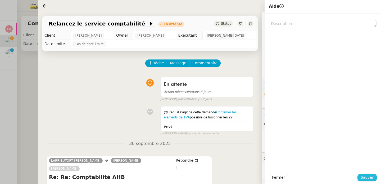
click at [364, 177] on span "Sauver" at bounding box center [367, 177] width 13 height 6
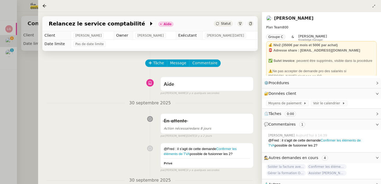
click at [26, 91] on div at bounding box center [190, 92] width 381 height 184
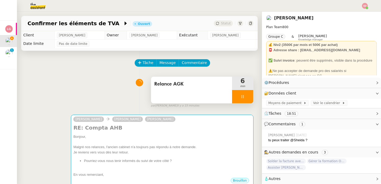
scroll to position [94, 0]
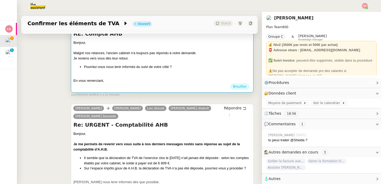
click at [207, 78] on div "En vous remerciant," at bounding box center [162, 80] width 178 height 5
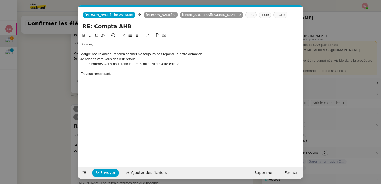
scroll to position [0, 11]
click at [103, 174] on span "Envoyer" at bounding box center [107, 172] width 15 height 6
click at [103, 174] on span "Confirmer l'envoi" at bounding box center [116, 172] width 32 height 6
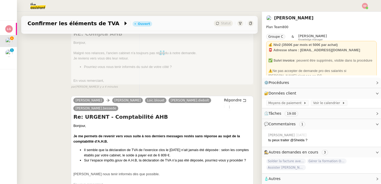
scroll to position [0, 0]
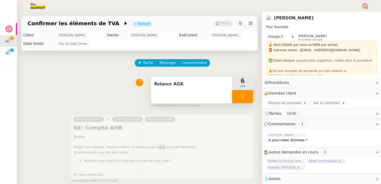
click at [237, 99] on div at bounding box center [242, 96] width 21 height 13
click at [243, 99] on button at bounding box center [248, 96] width 11 height 13
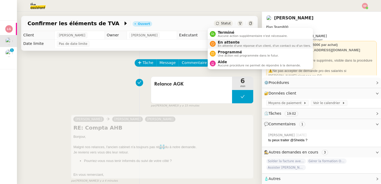
click at [225, 44] on span "En attente d'une réponse d'un client, d'un contact ou d'un tiers." at bounding box center [264, 45] width 93 height 3
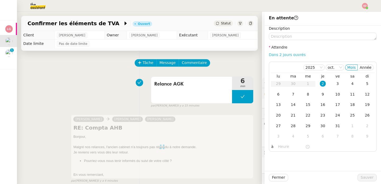
click at [286, 52] on link "Dans 2 jours ouvrés" at bounding box center [287, 54] width 37 height 4
click at [291, 97] on div "7" at bounding box center [294, 94] width 6 height 6
click at [279, 149] on input "07:00" at bounding box center [291, 146] width 27 height 6
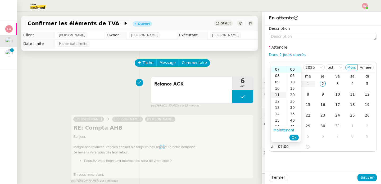
click at [278, 95] on div "11" at bounding box center [278, 94] width 15 height 6
type input "11:00"
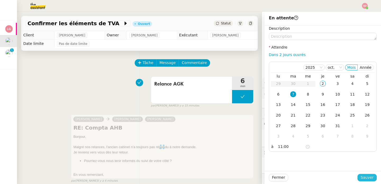
drag, startPoint x: 364, startPoint y: 179, endPoint x: 335, endPoint y: 172, distance: 29.6
click at [364, 179] on span "Sauver" at bounding box center [367, 177] width 13 height 6
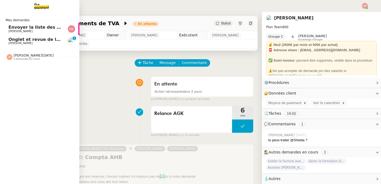
click at [31, 46] on link "Onglet et revue de littérature - [DATE] [PERSON_NAME] 0 1 2 3 4 5 6 7 8 9" at bounding box center [39, 41] width 79 height 12
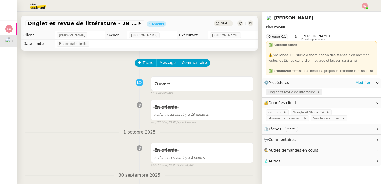
click at [285, 93] on span "Onglet et revue de littérature" at bounding box center [293, 91] width 49 height 5
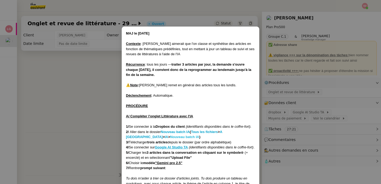
click at [170, 136] on strong "Nouveau batch IA" at bounding box center [184, 137] width 29 height 4
click at [110, 83] on nz-modal-container "MAJ le [DATE] Contexte : [PERSON_NAME] aimerait que l'on classe et synthétise d…" at bounding box center [190, 92] width 381 height 184
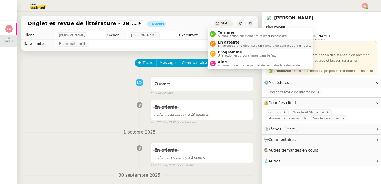
click at [224, 44] on span "En attente d'une réponse d'un client, d'un contact ou d'un tiers." at bounding box center [264, 45] width 93 height 3
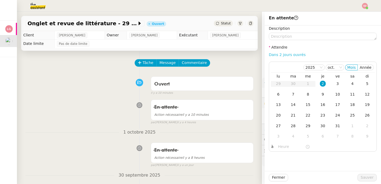
click at [290, 54] on link "Dans 2 jours ouvrés" at bounding box center [287, 54] width 37 height 4
click at [335, 83] on div "3" at bounding box center [338, 84] width 6 height 6
click at [279, 149] on input "07:00" at bounding box center [291, 146] width 27 height 6
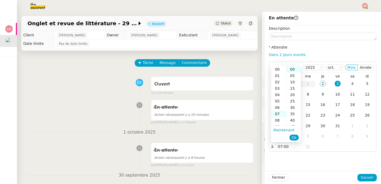
scroll to position [44, 0]
click at [279, 113] on div "14" at bounding box center [278, 113] width 15 height 6
click at [292, 108] on div "30" at bounding box center [294, 107] width 15 height 6
type input "14:30"
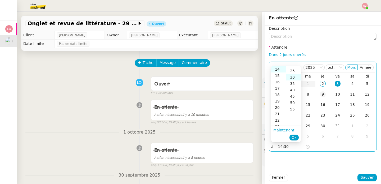
scroll to position [38, 0]
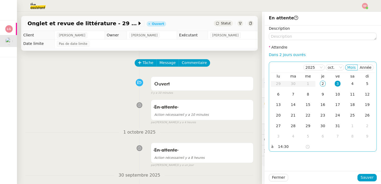
click at [335, 83] on div "3" at bounding box center [338, 84] width 6 height 6
click at [363, 176] on span "Sauver" at bounding box center [367, 177] width 13 height 6
